Goal: Book appointment/travel/reservation

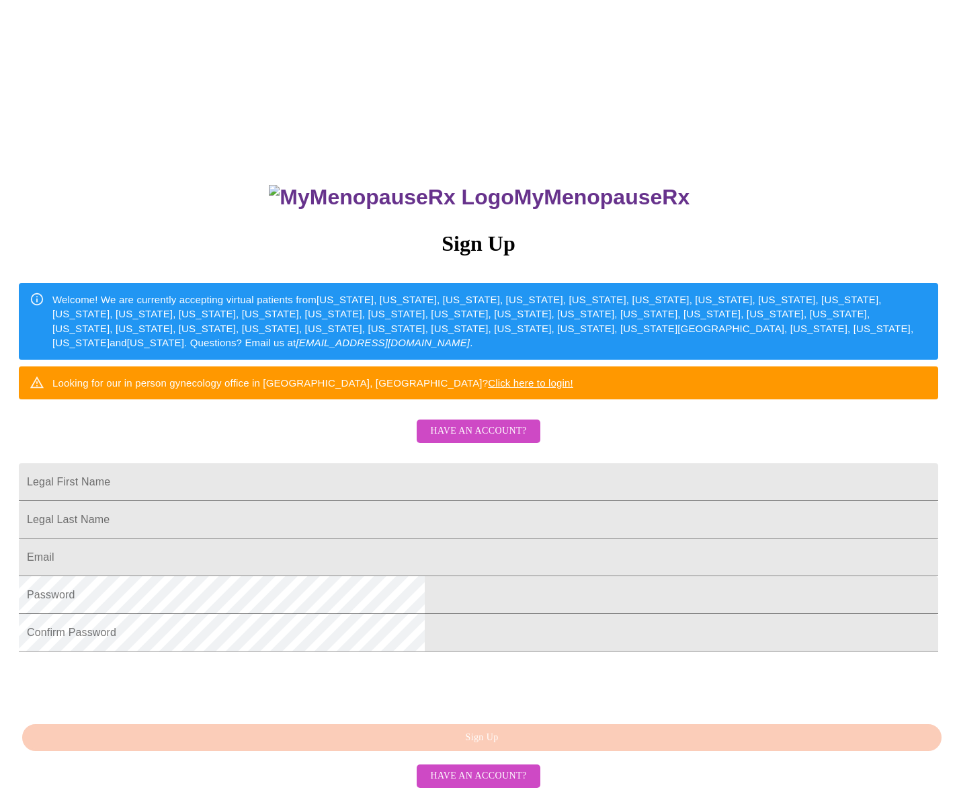
click at [487, 440] on span "Have an account?" at bounding box center [478, 431] width 96 height 17
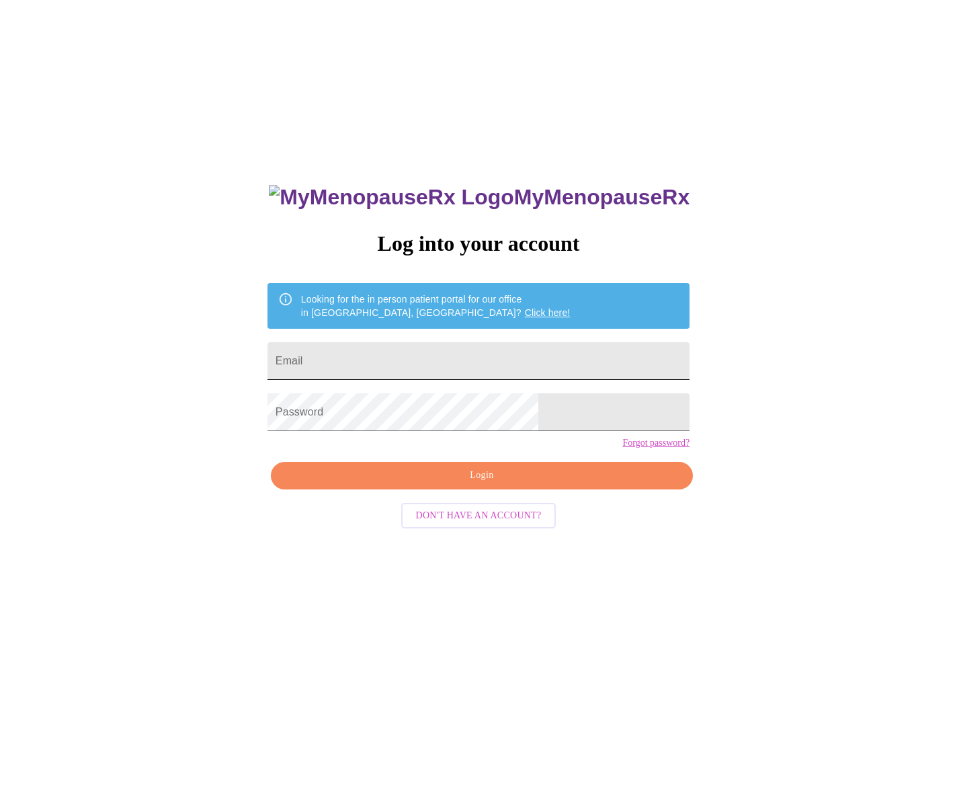
click at [407, 364] on input "Email" at bounding box center [479, 361] width 422 height 38
type input "[EMAIL_ADDRESS][DOMAIN_NAME]"
click at [510, 484] on span "Login" at bounding box center [481, 475] width 391 height 17
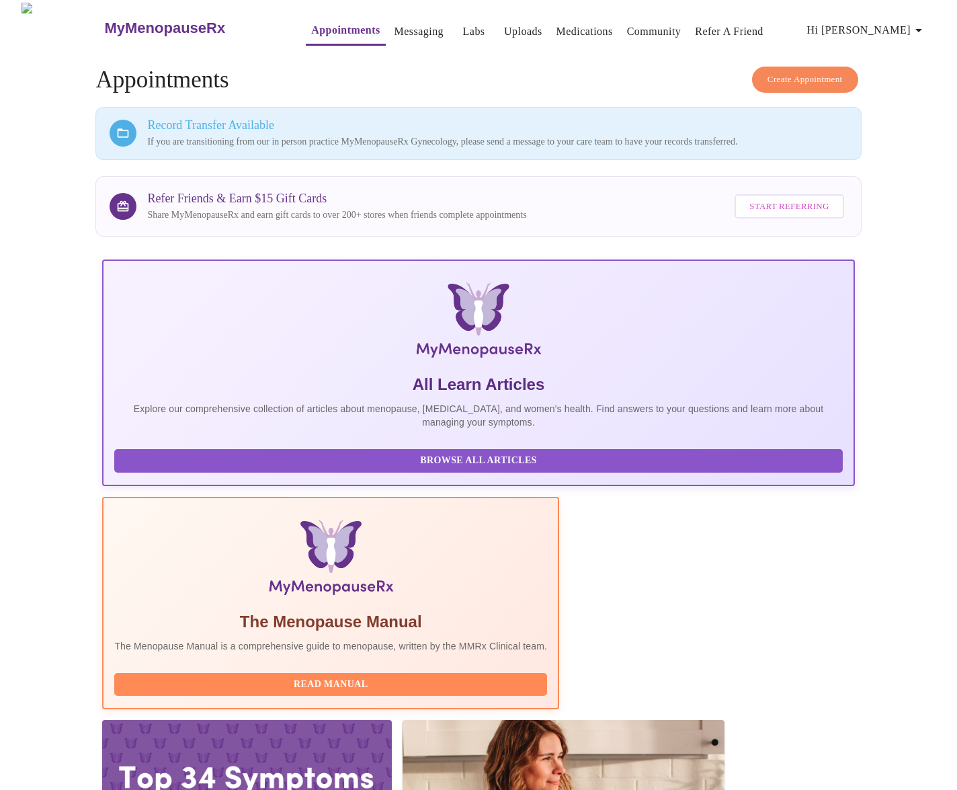
scroll to position [13, 0]
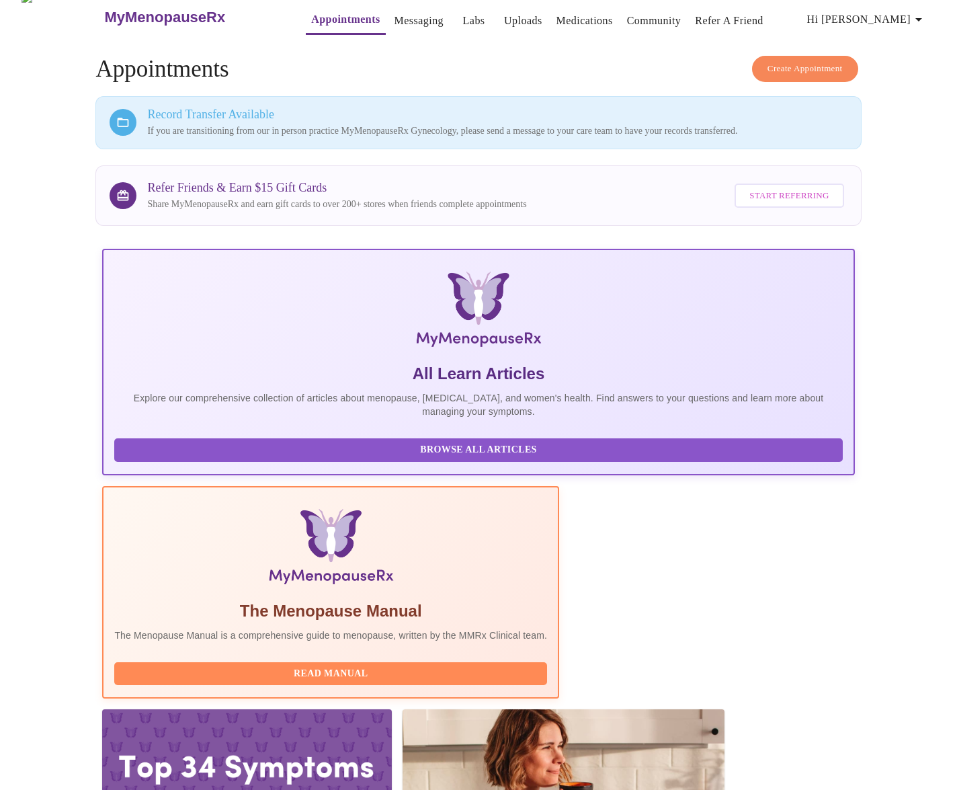
click at [520, 119] on div "Record Transfer Available If you are transitioning from our in person practice …" at bounding box center [497, 123] width 700 height 30
click at [225, 124] on p "If you are transitioning from our in person practice MyMenopauseRx Gynecology, …" at bounding box center [497, 130] width 700 height 13
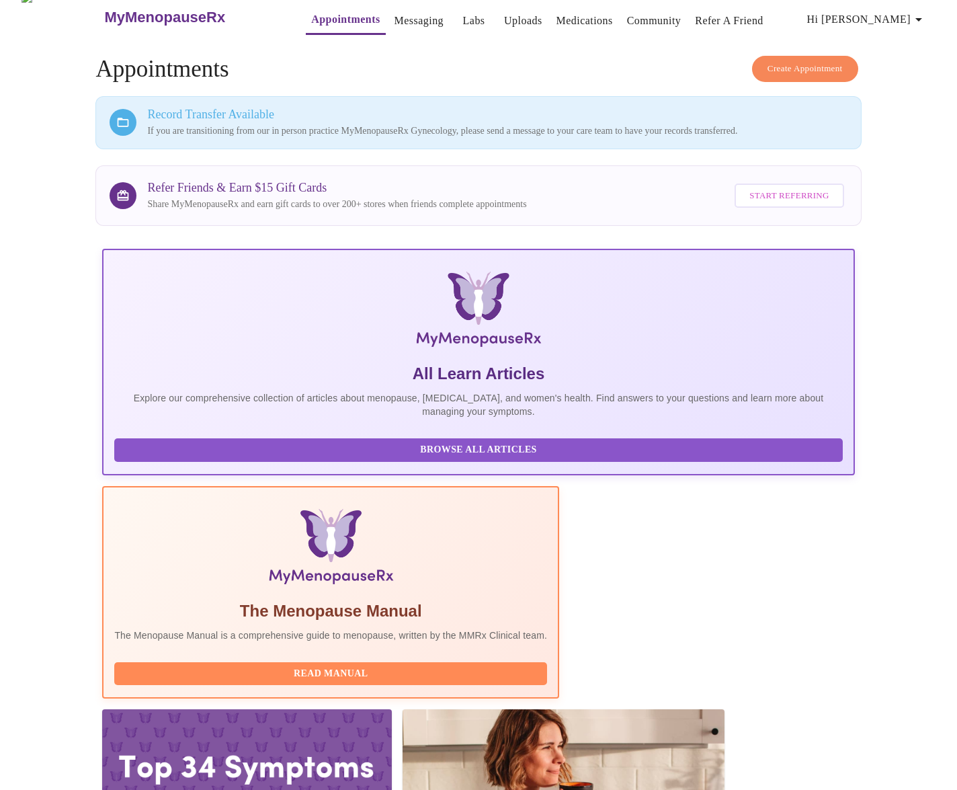
click at [901, 10] on span "Hi [PERSON_NAME]" at bounding box center [867, 19] width 120 height 19
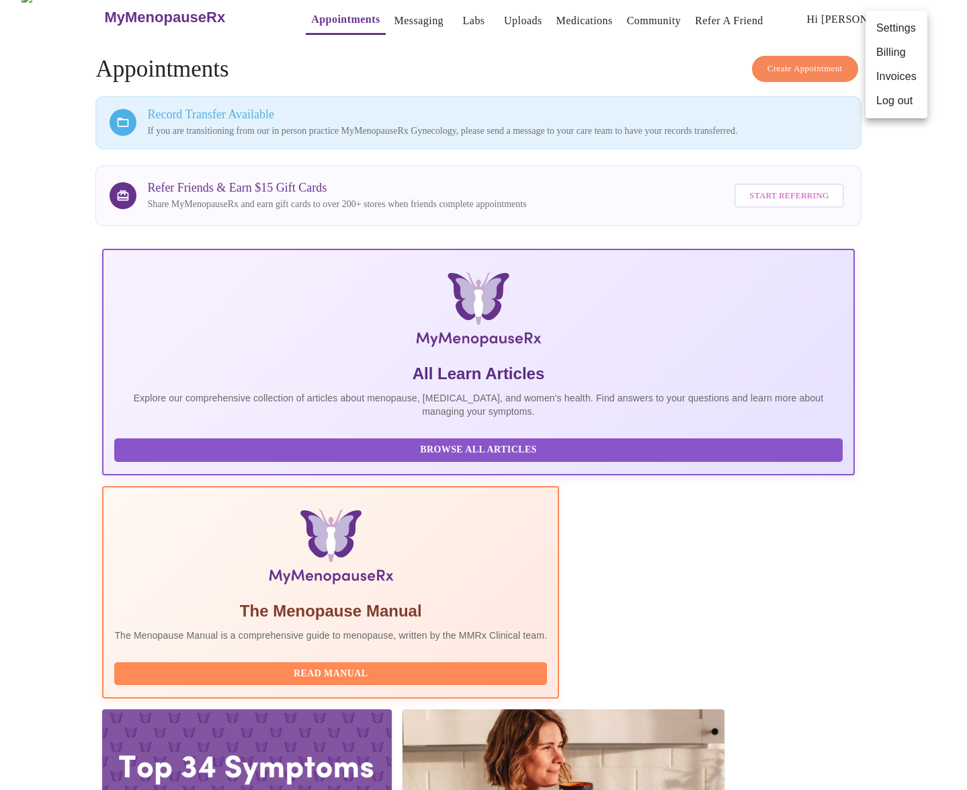
click at [657, 62] on div at bounding box center [483, 395] width 967 height 790
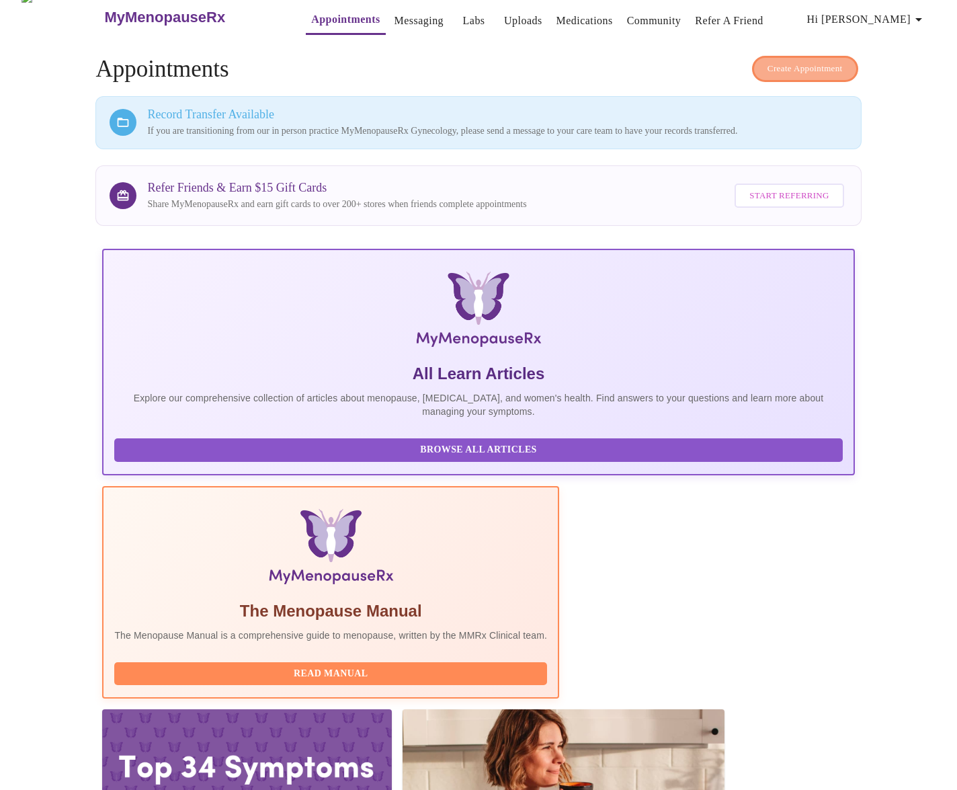
click at [771, 65] on span "Create Appointment" at bounding box center [805, 68] width 75 height 15
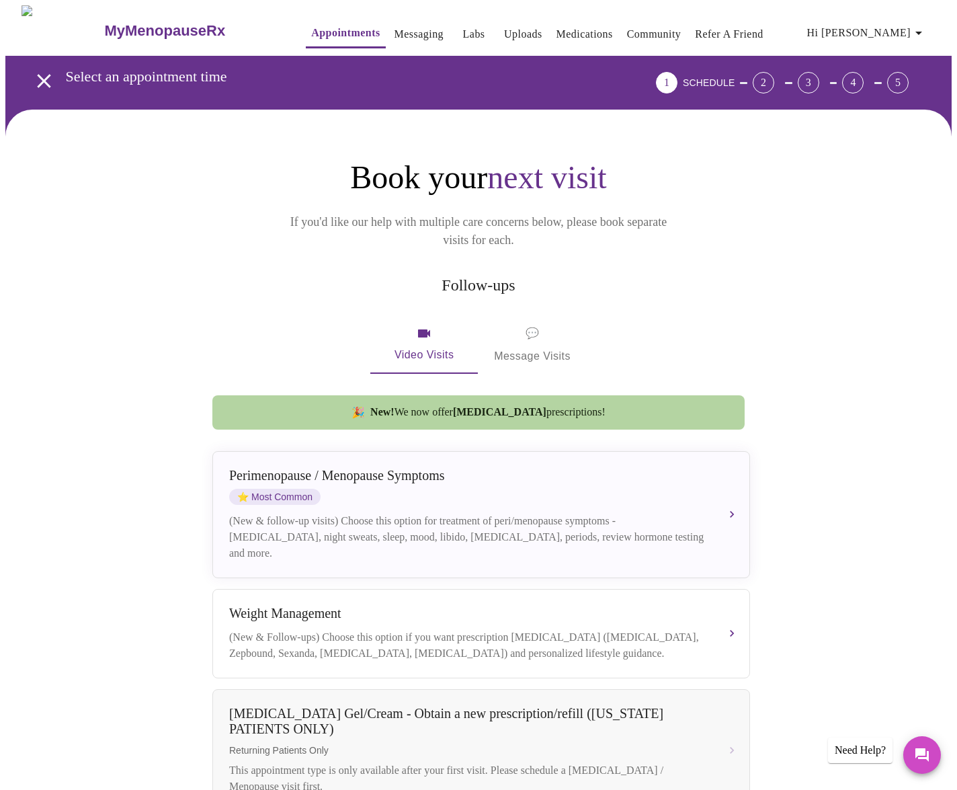
click at [900, 28] on span "Hi [PERSON_NAME]" at bounding box center [867, 33] width 120 height 19
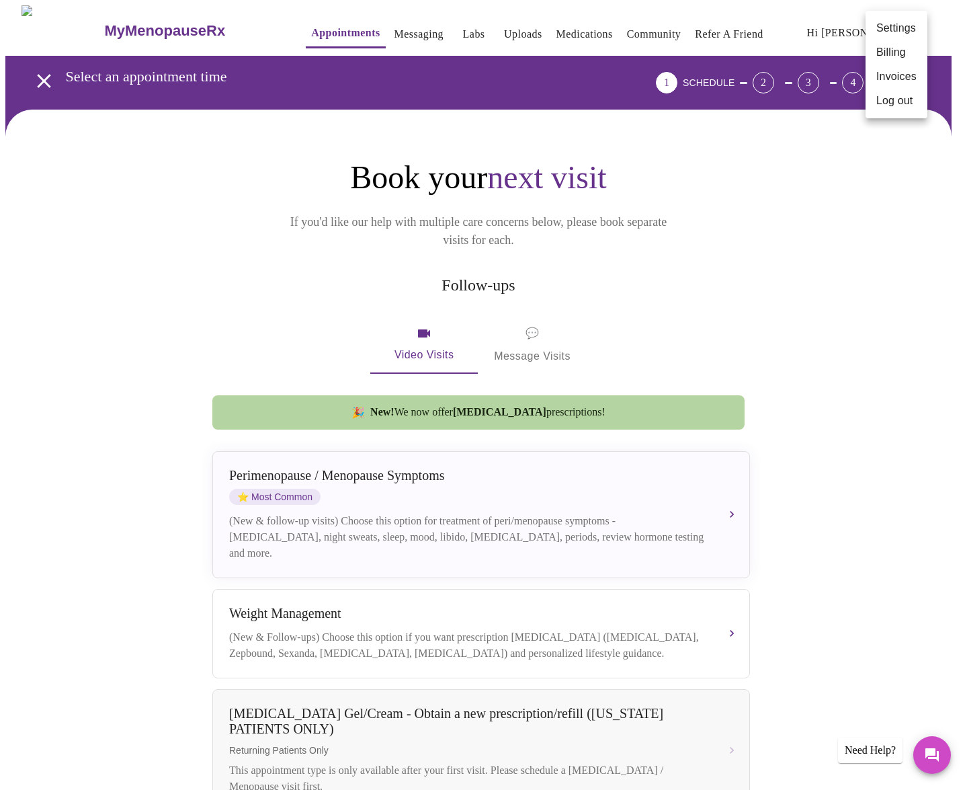
click at [33, 77] on div at bounding box center [483, 395] width 967 height 790
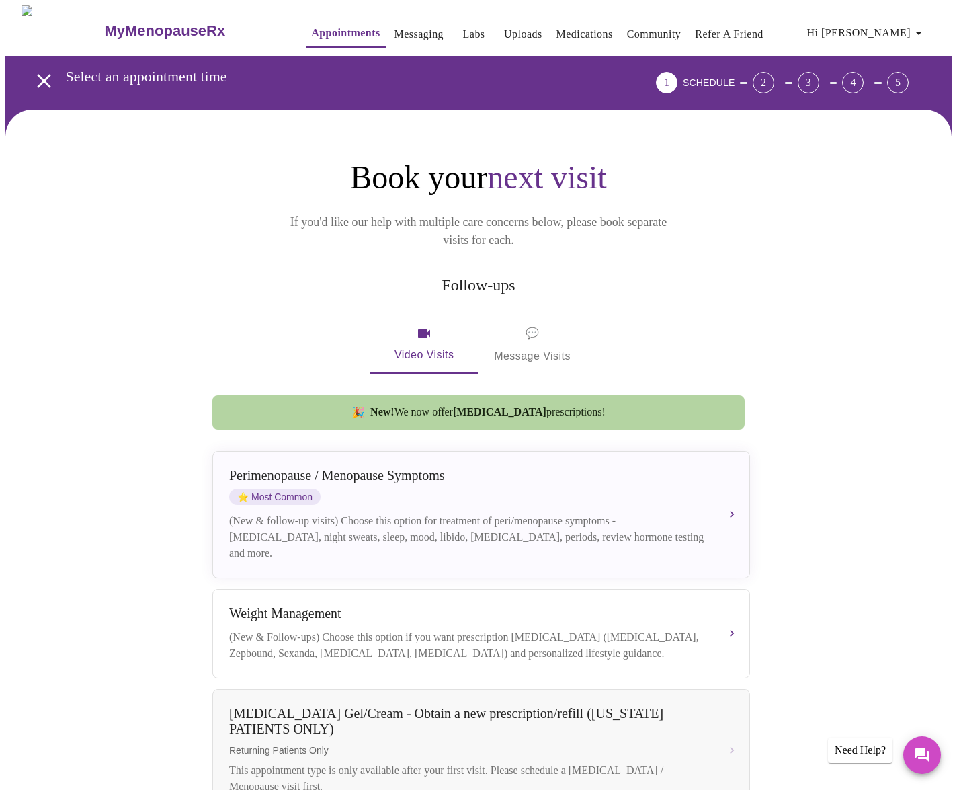
click at [38, 77] on icon "open drawer" at bounding box center [43, 80] width 13 height 13
